Goal: Information Seeking & Learning: Learn about a topic

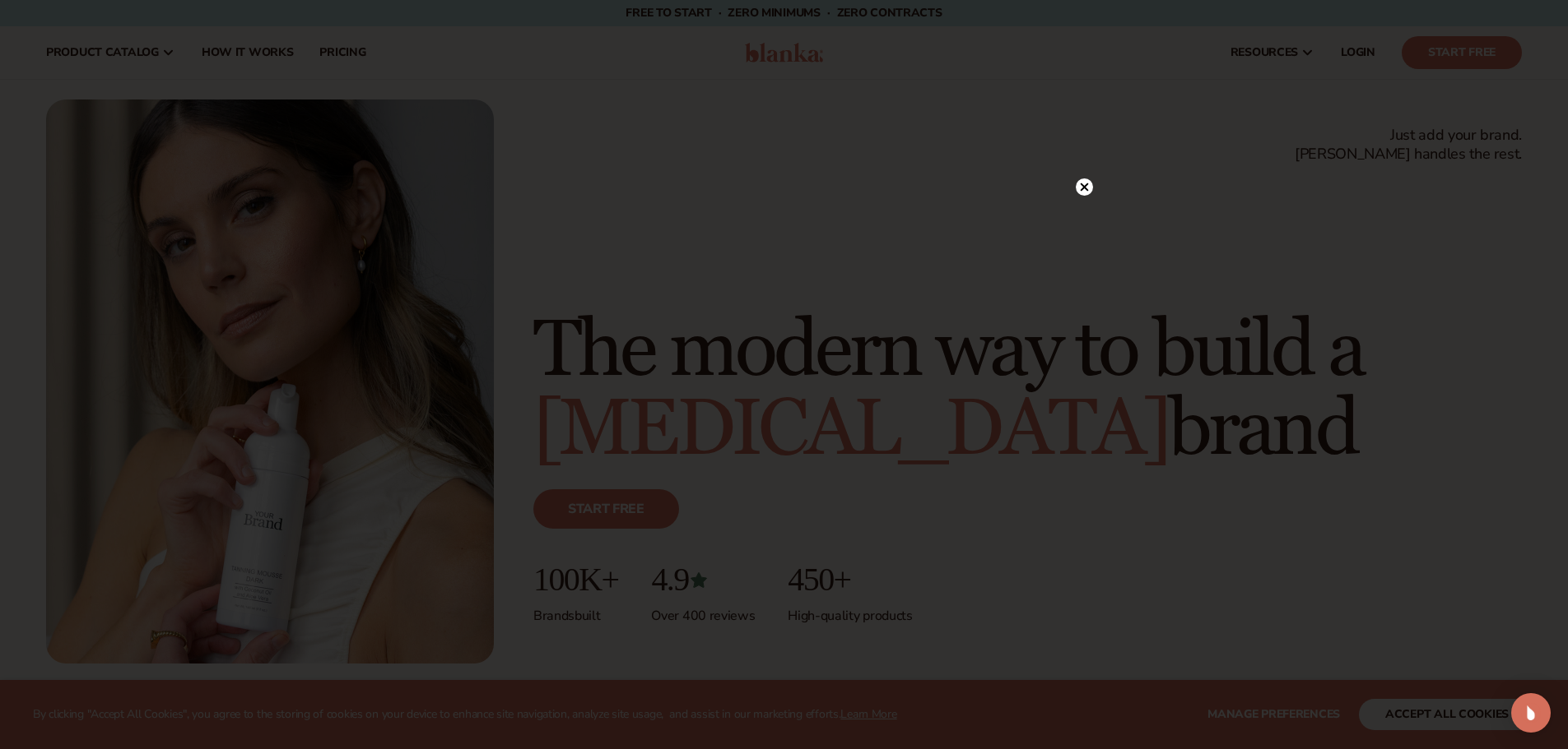
click at [1085, 191] on circle at bounding box center [1084, 187] width 18 height 18
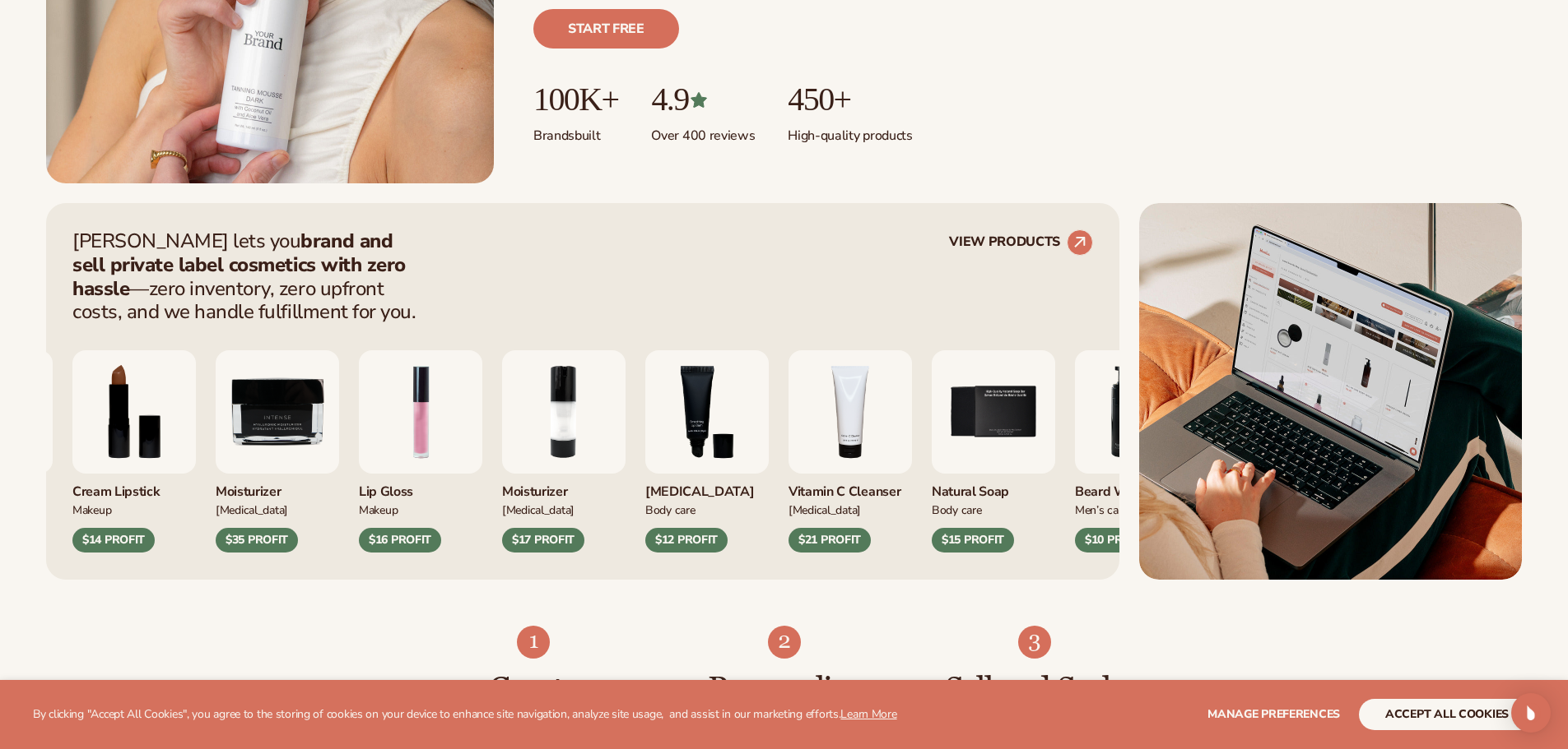
scroll to position [481, 0]
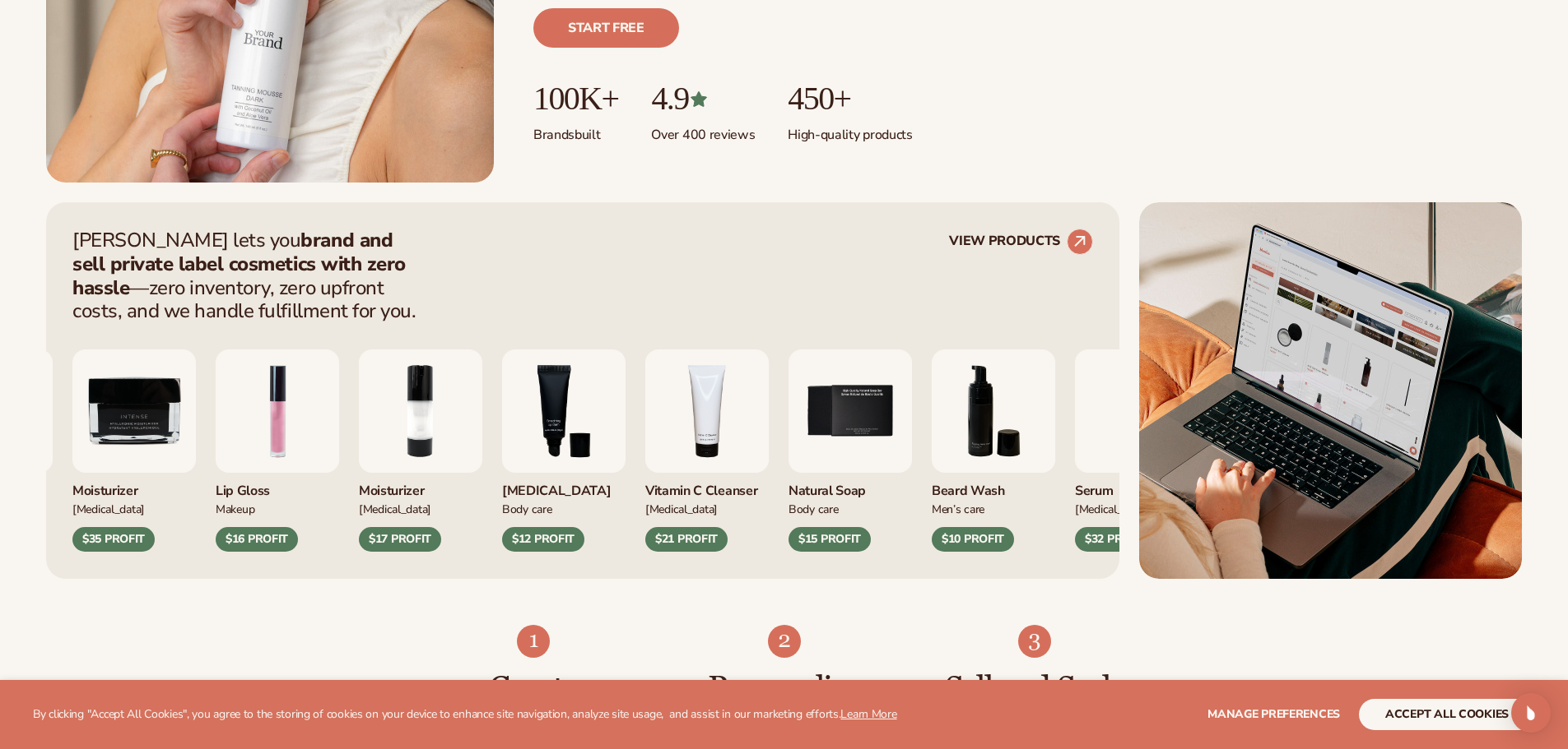
click at [482, 443] on img "2 / 9" at bounding box center [419, 410] width 123 height 123
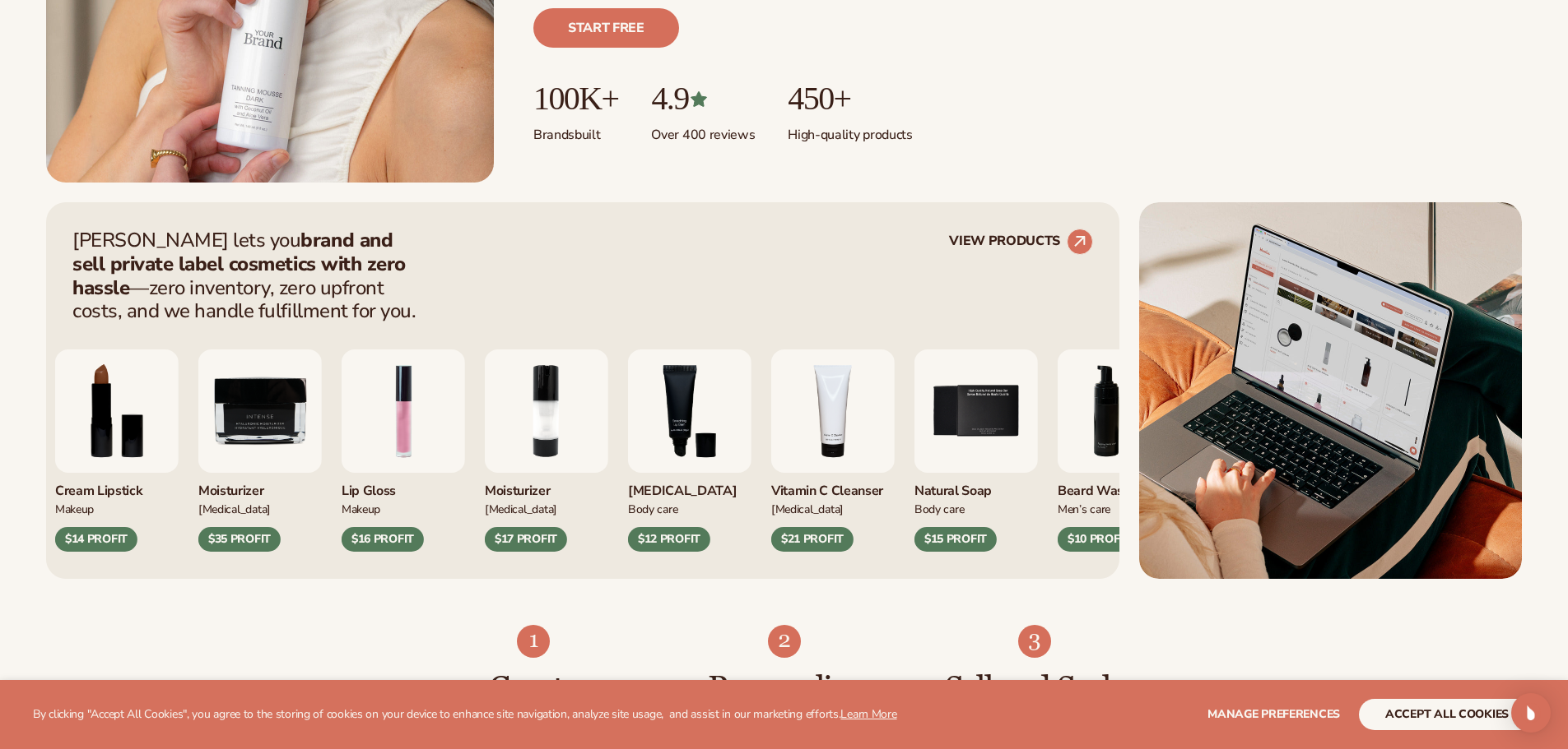
click at [565, 443] on img "2 / 9" at bounding box center [546, 410] width 123 height 123
click at [511, 545] on div "$17 PROFIT" at bounding box center [526, 539] width 82 height 25
click at [531, 482] on div "Moisturizer" at bounding box center [546, 486] width 123 height 27
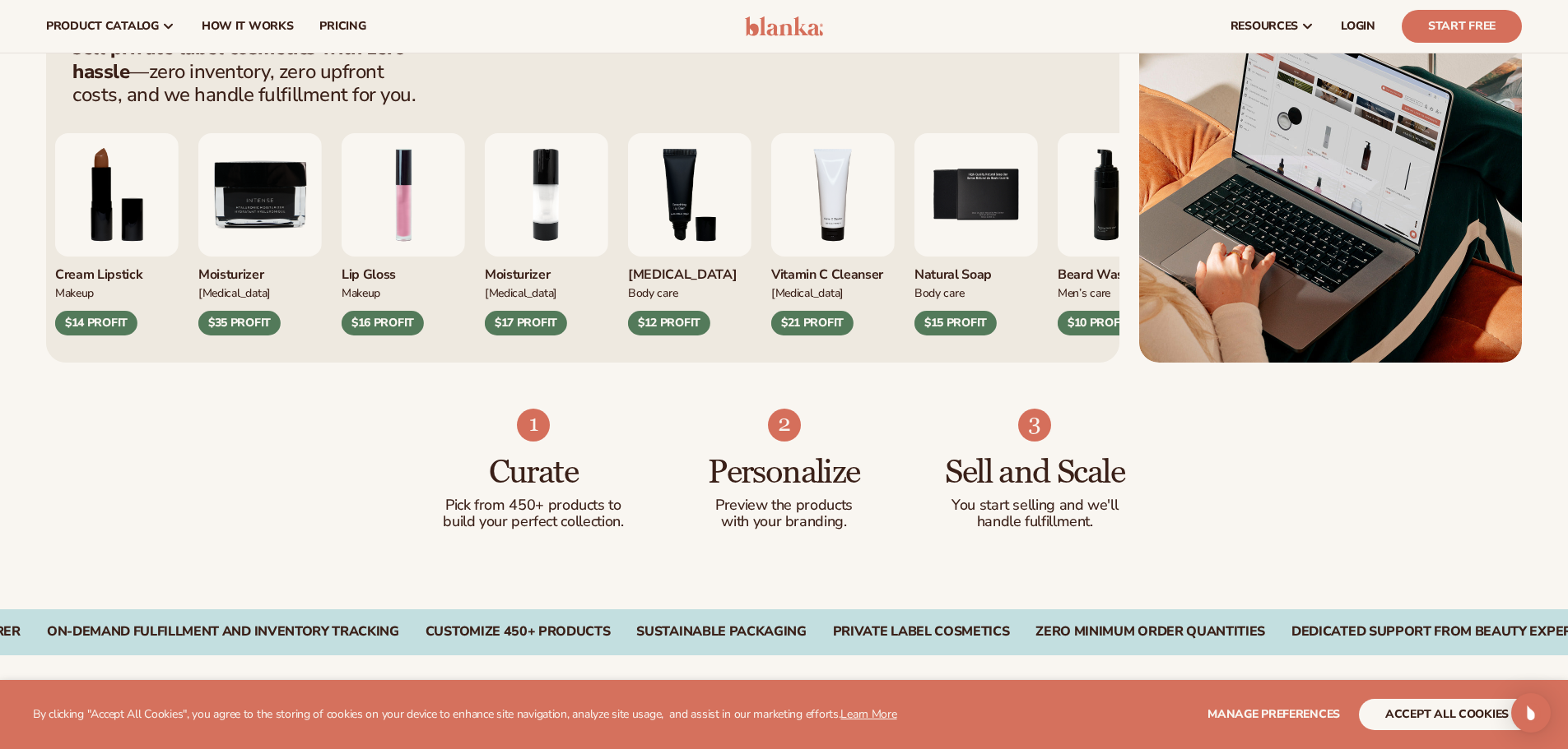
scroll to position [697, 0]
click at [817, 338] on div "Blanka lets you brand and sell private label cosmetics with zero hassle —zero i…" at bounding box center [582, 175] width 1073 height 377
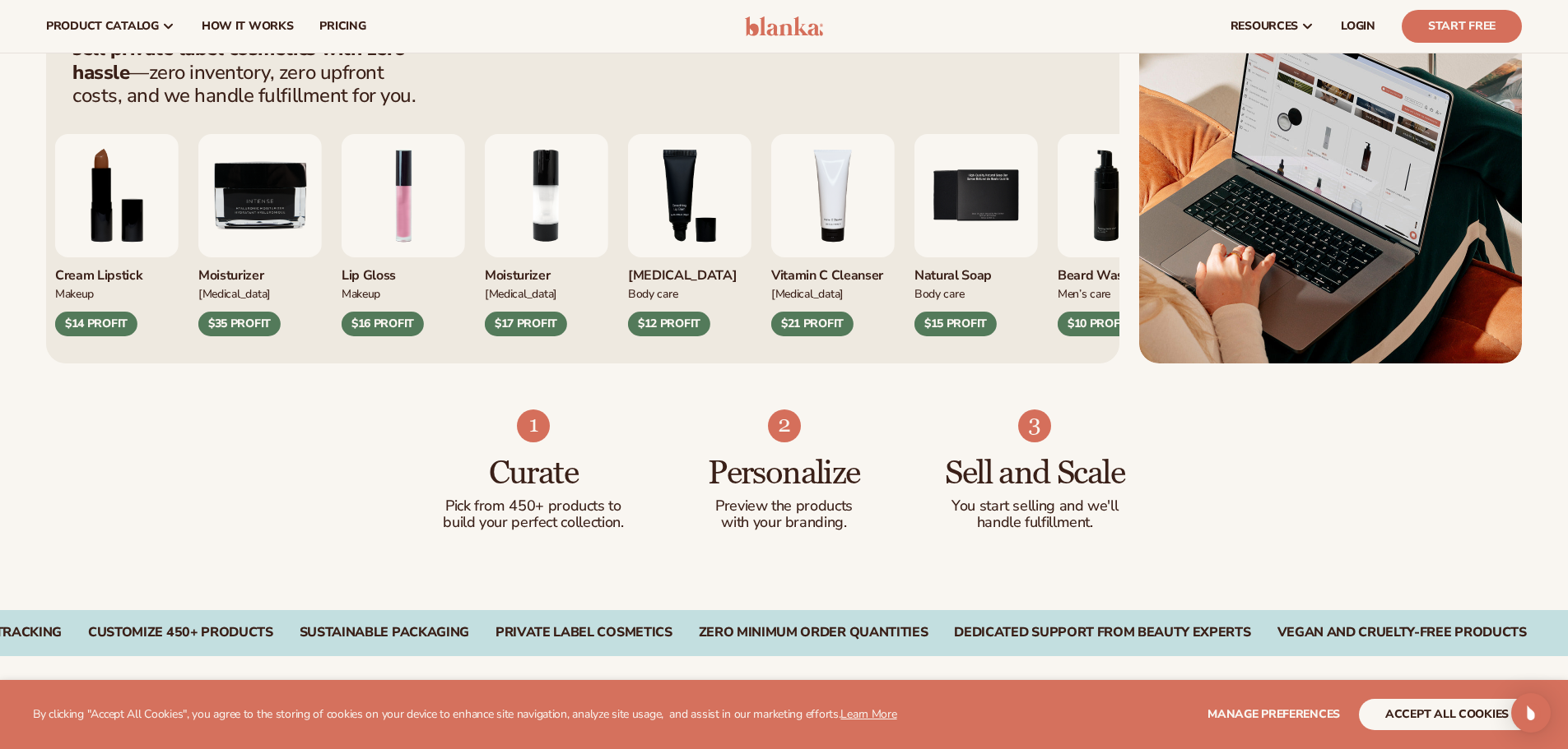
click at [800, 201] on img "4 / 9" at bounding box center [832, 195] width 123 height 123
click at [802, 203] on img "4 / 9" at bounding box center [832, 195] width 123 height 123
click at [796, 324] on div "$21 PROFIT" at bounding box center [811, 324] width 82 height 25
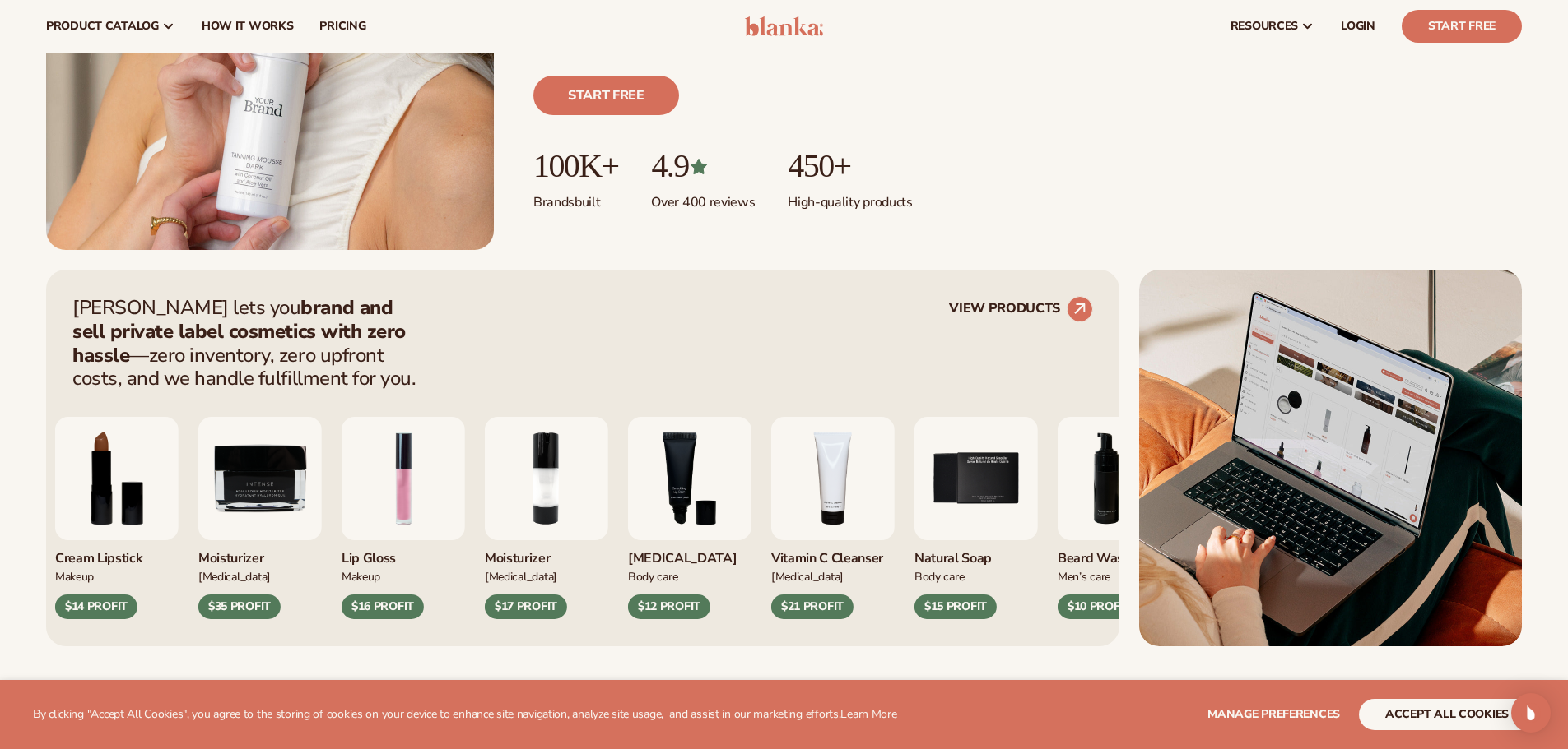
scroll to position [0, 0]
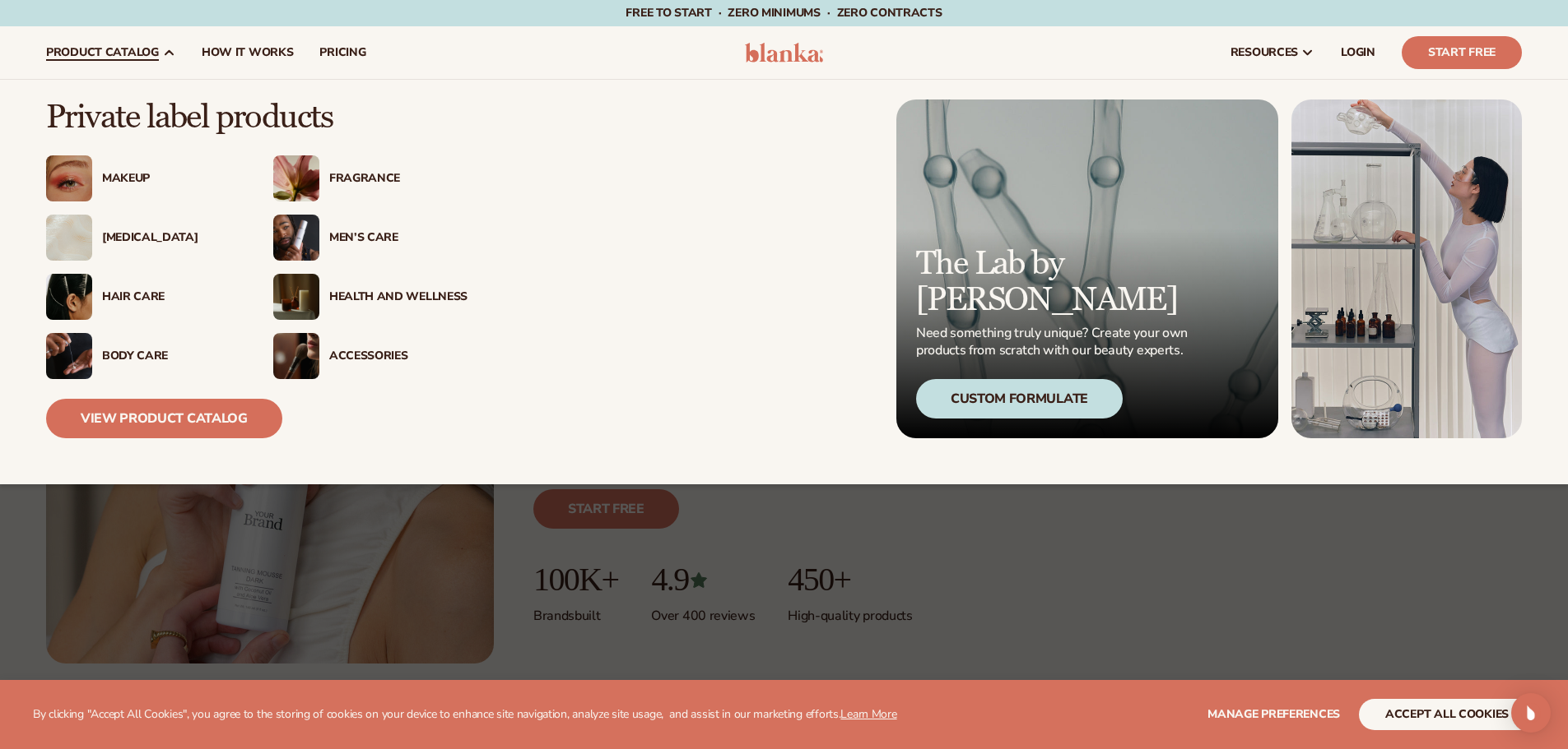
click at [127, 241] on div "[MEDICAL_DATA]" at bounding box center [171, 238] width 138 height 14
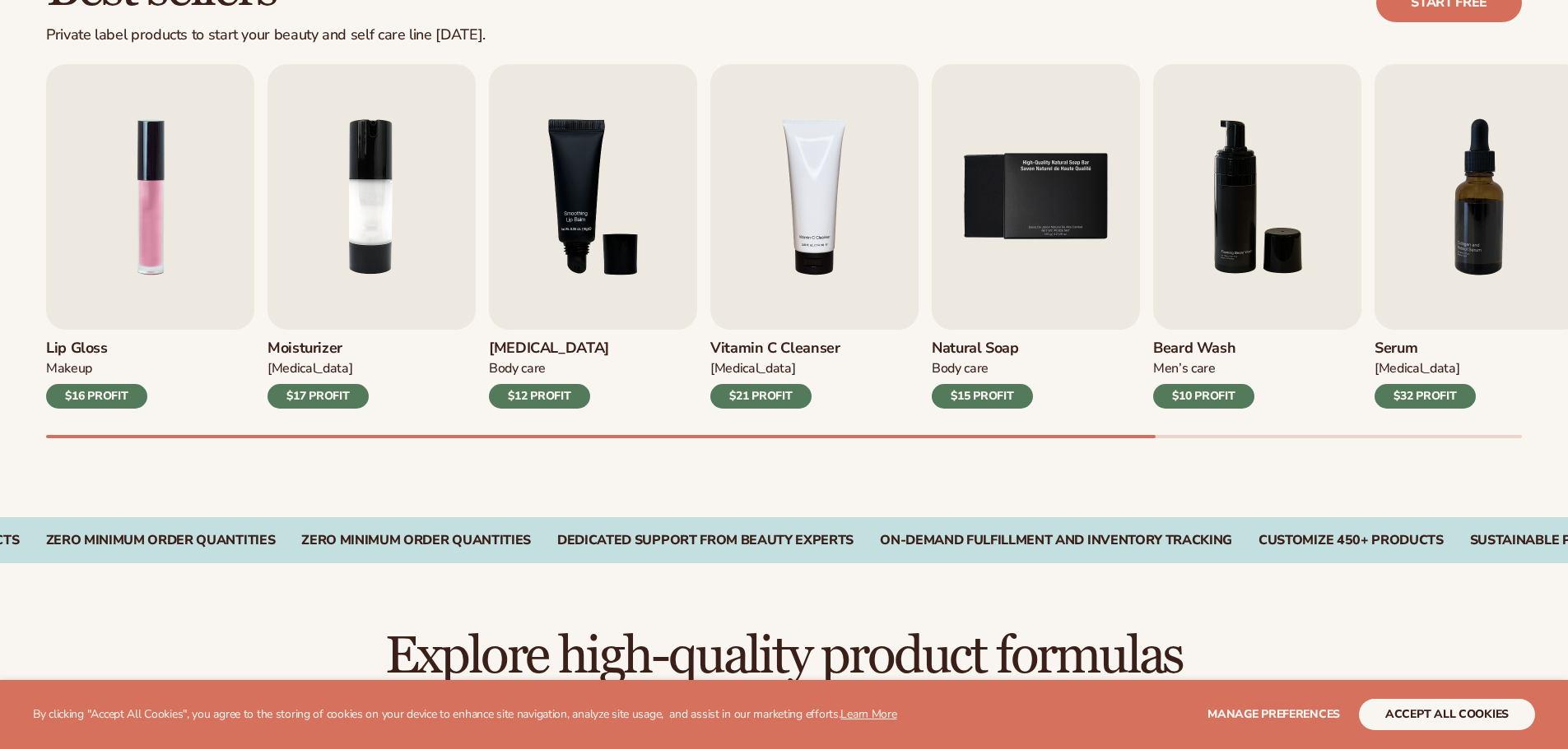
scroll to position [527, 0]
click at [533, 257] on img "3 / 9" at bounding box center [592, 196] width 208 height 265
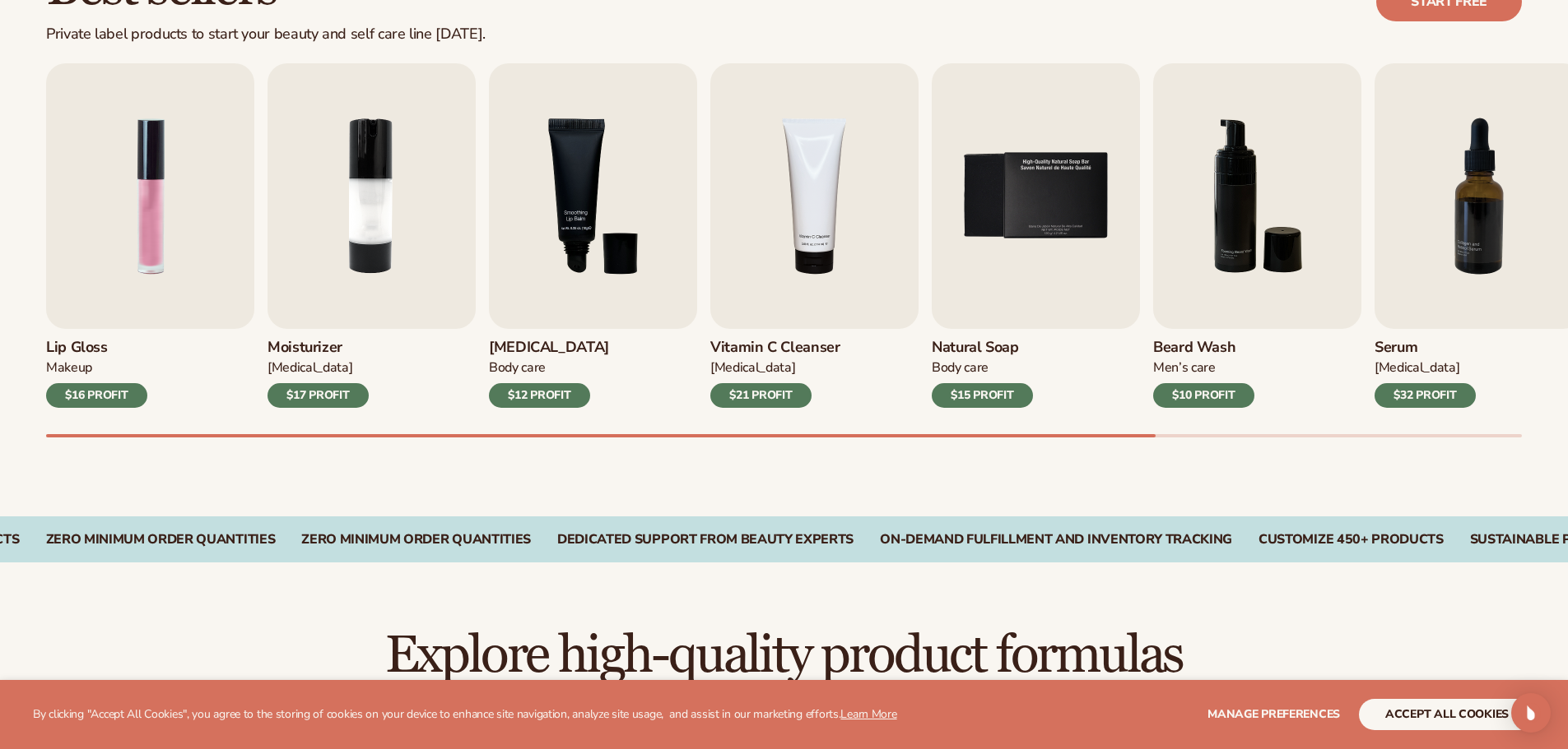
click at [523, 400] on div "$12 PROFIT" at bounding box center [539, 395] width 101 height 25
